Goal: Navigation & Orientation: Find specific page/section

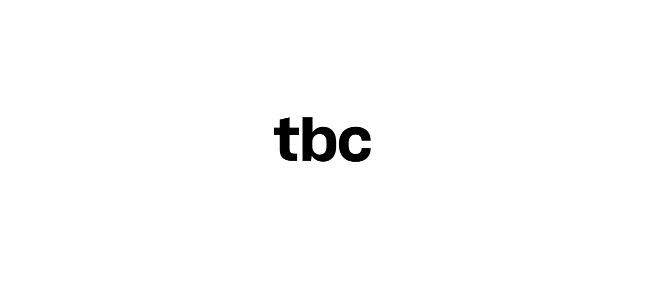
scroll to position [43, 0]
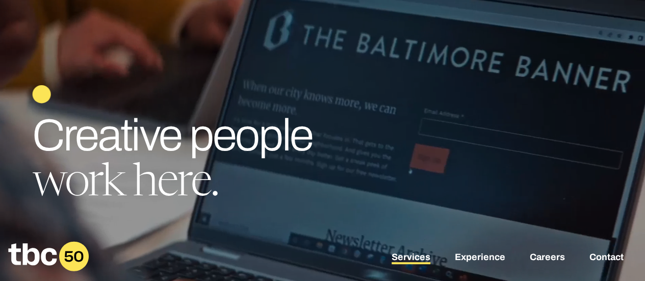
click at [408, 256] on link "Services" at bounding box center [411, 258] width 39 height 12
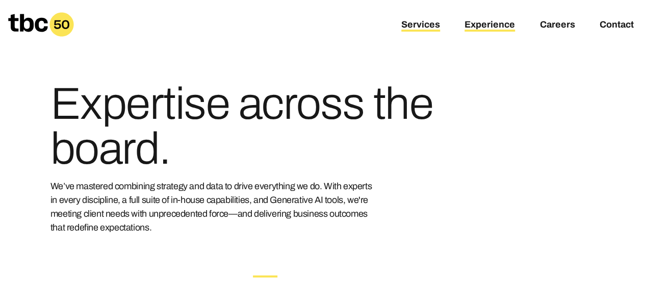
click at [489, 21] on link "Experience" at bounding box center [489, 25] width 50 height 12
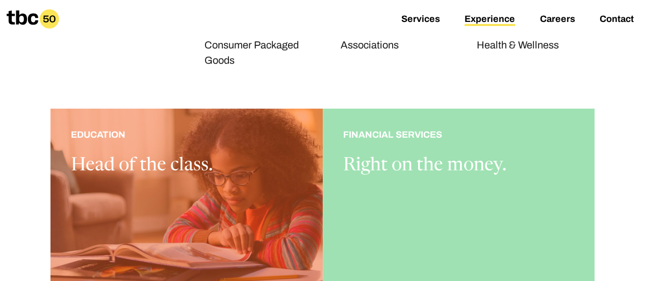
scroll to position [215, 0]
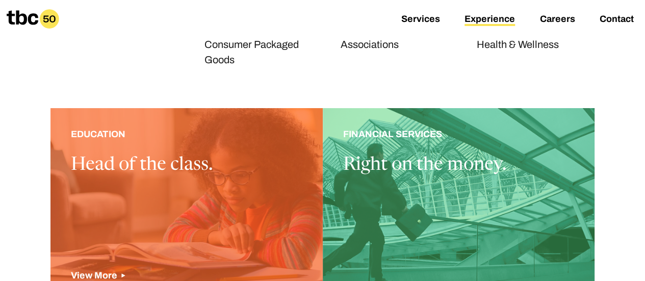
click at [105, 126] on div at bounding box center [186, 207] width 272 height 199
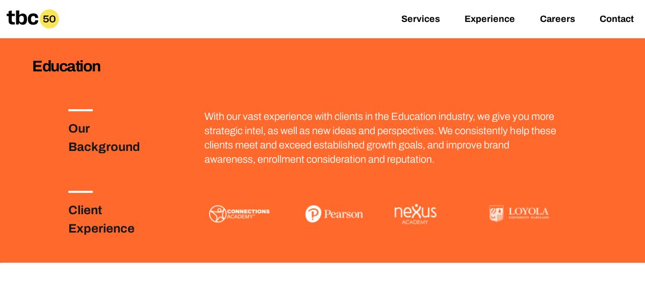
scroll to position [166, 0]
